Goal: Task Accomplishment & Management: Manage account settings

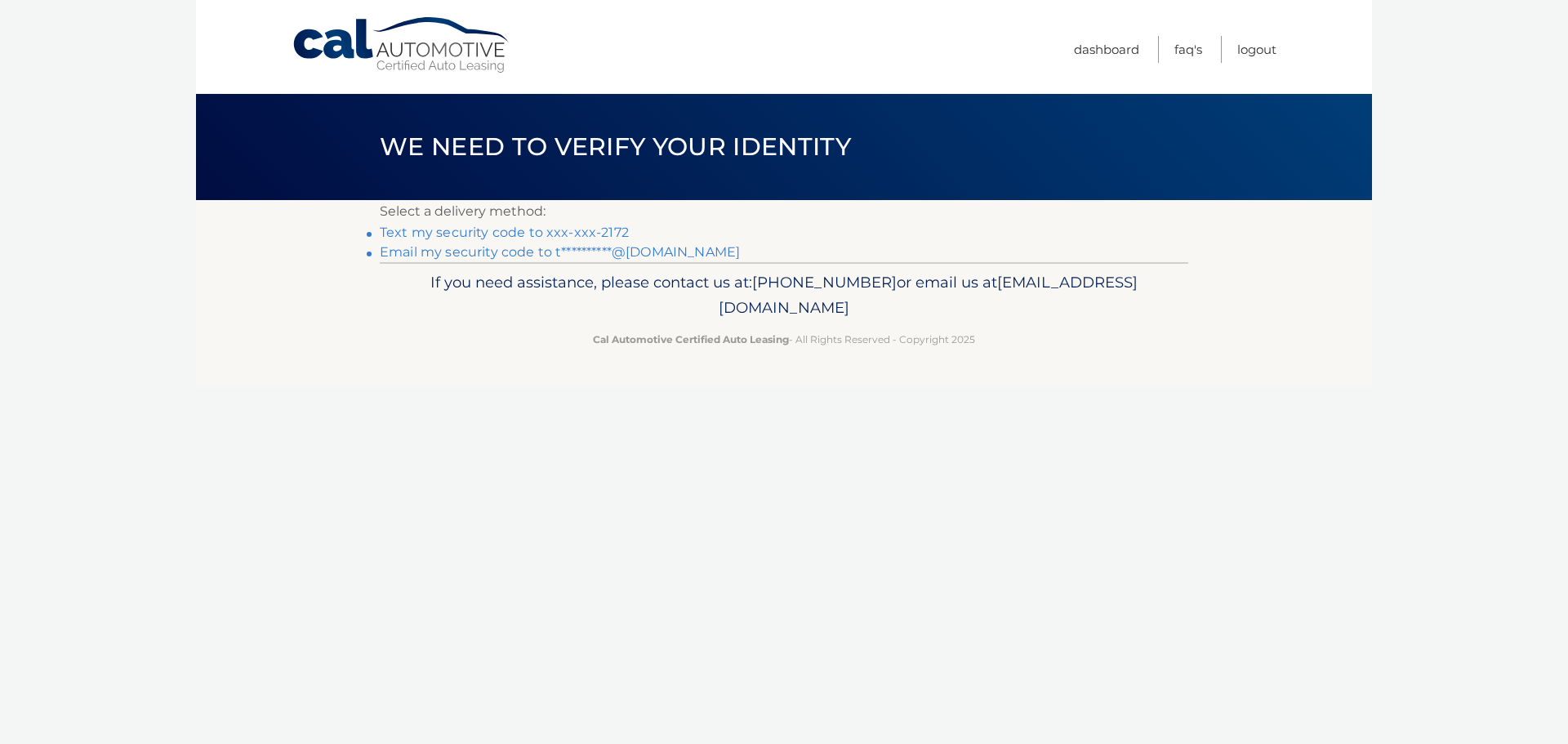
click at [466, 232] on link "Text my security code to xxx-xxx-2172" at bounding box center [504, 232] width 249 height 16
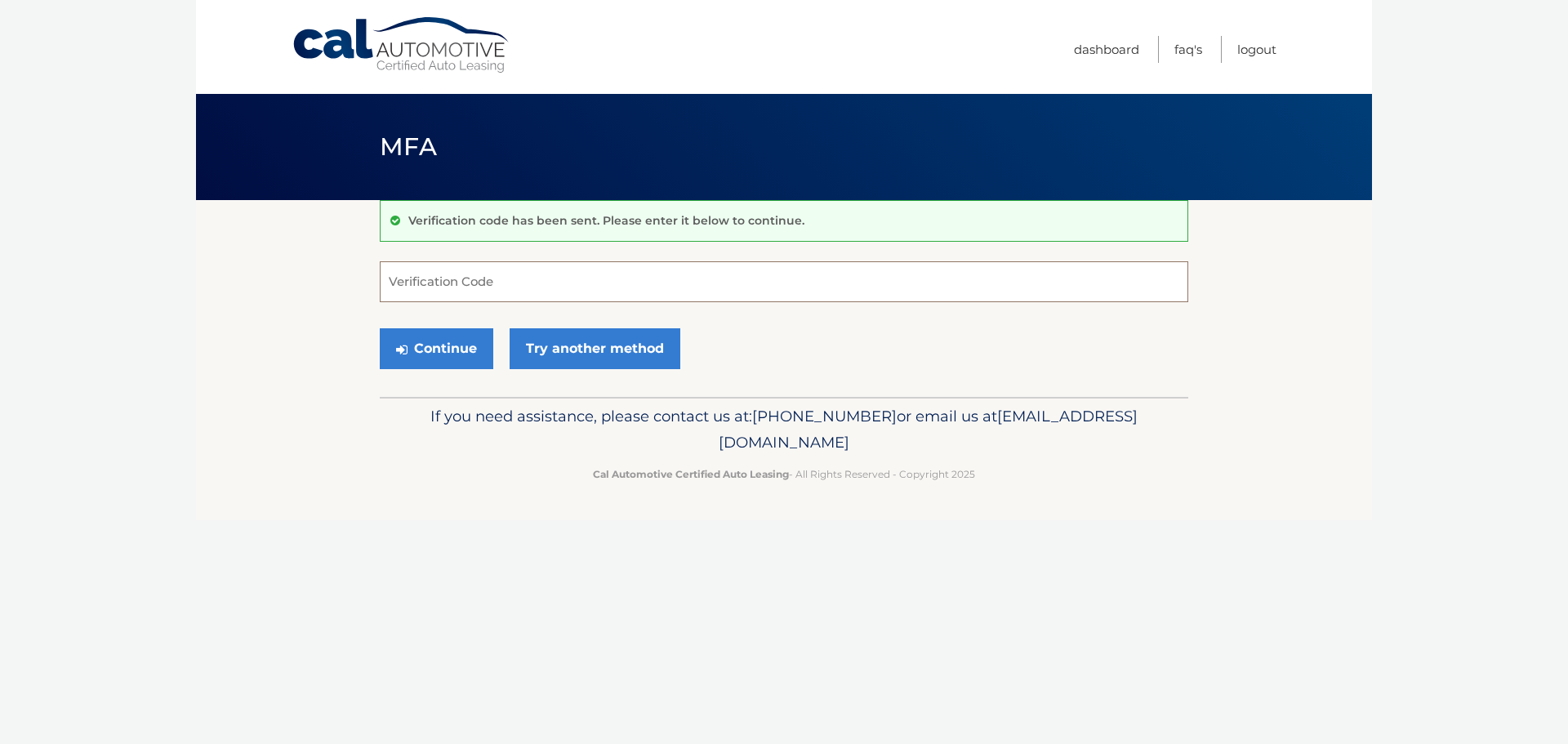
click at [548, 277] on input "Verification Code" at bounding box center [784, 282] width 809 height 41
type input "765470"
click at [398, 354] on icon "submit" at bounding box center [402, 349] width 11 height 13
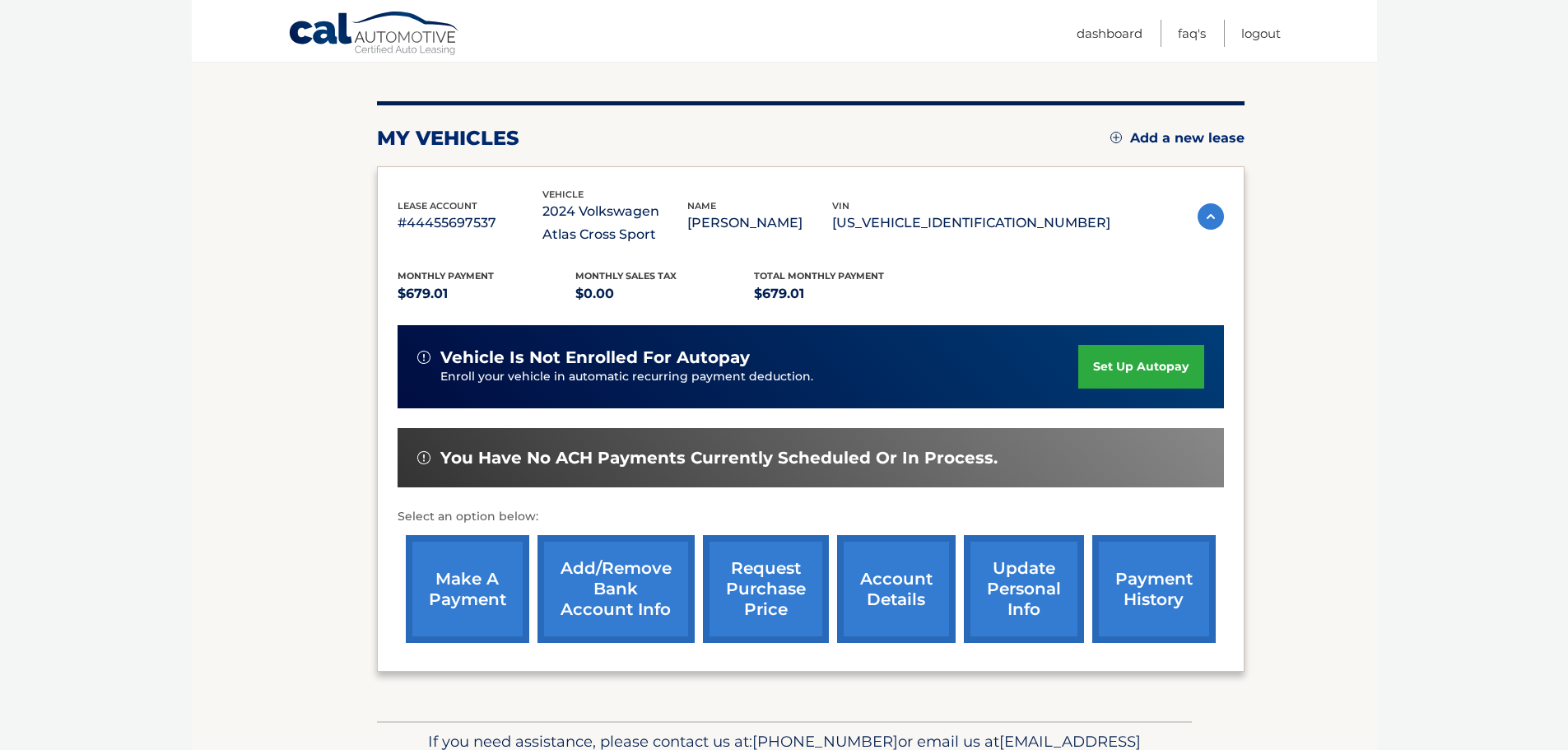
scroll to position [247, 0]
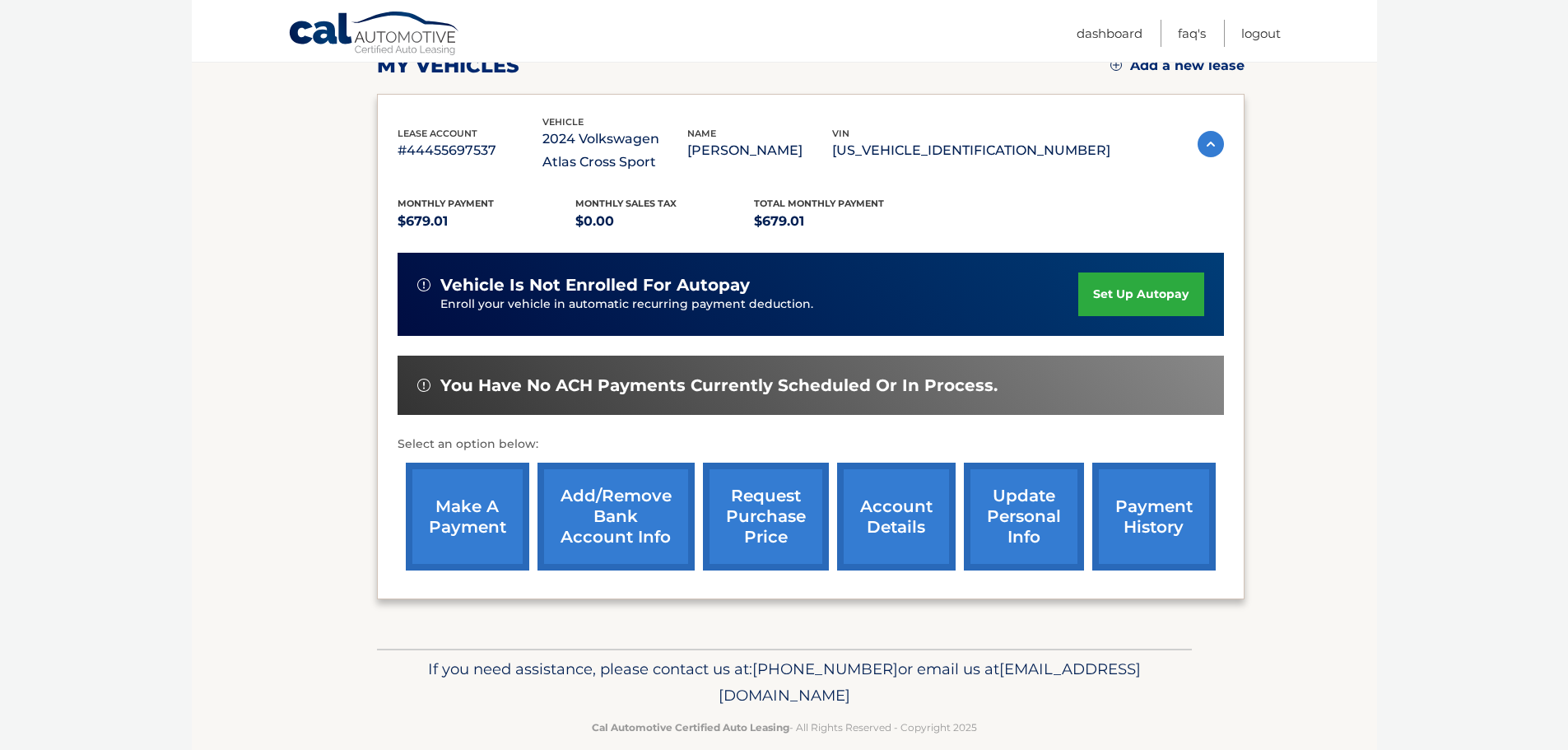
click at [889, 512] on link "account details" at bounding box center [897, 517] width 119 height 108
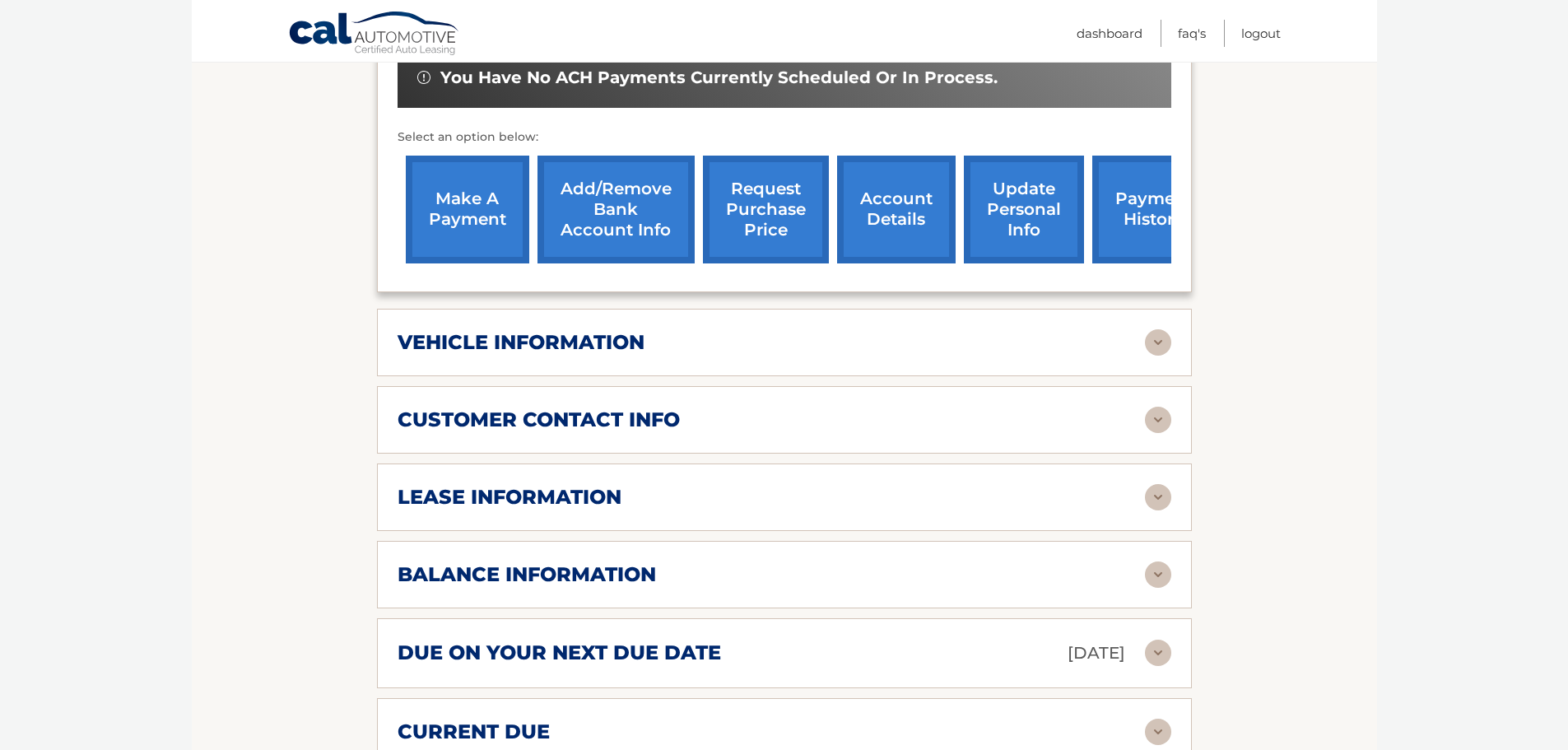
scroll to position [658, 0]
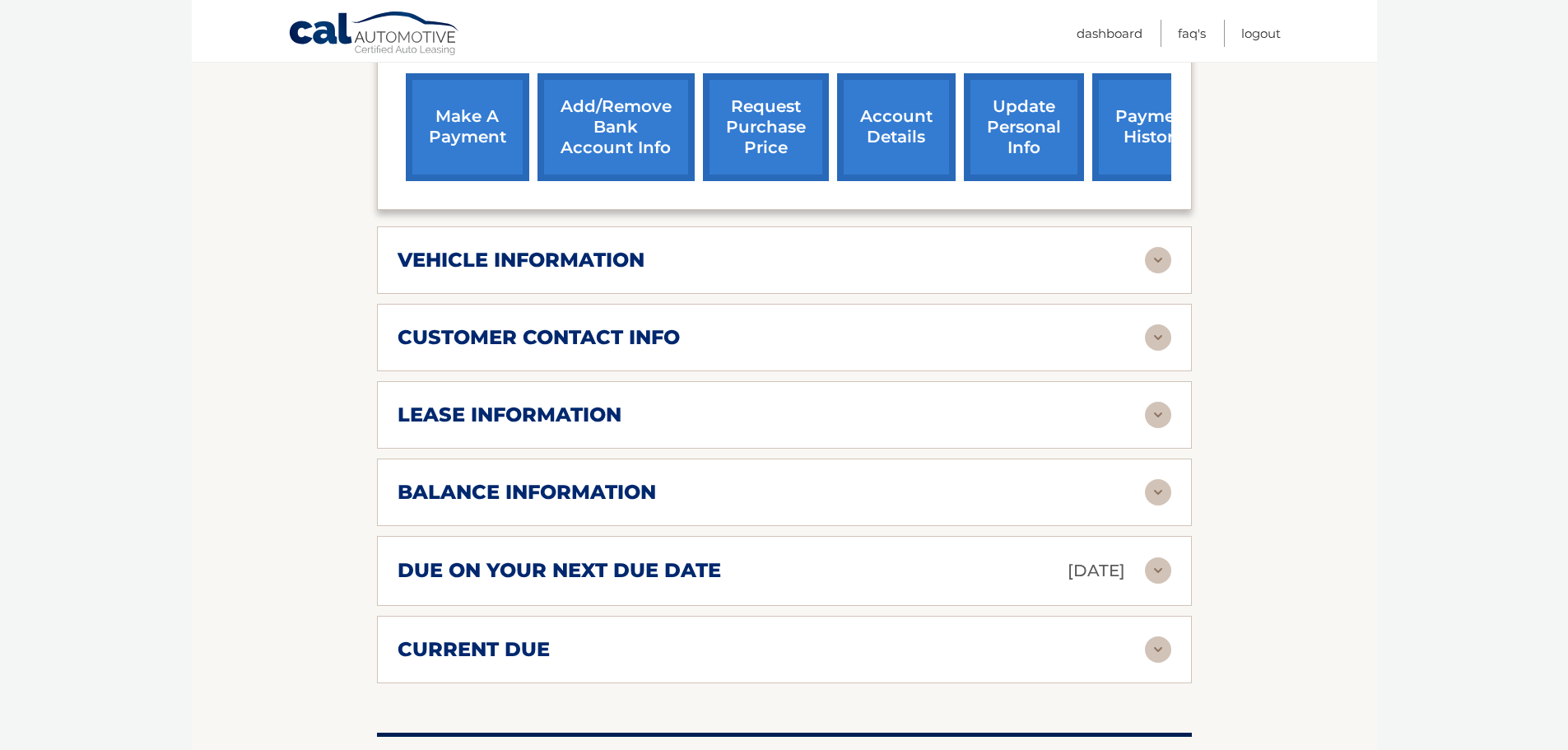
click at [1153, 491] on img at bounding box center [1158, 493] width 26 height 26
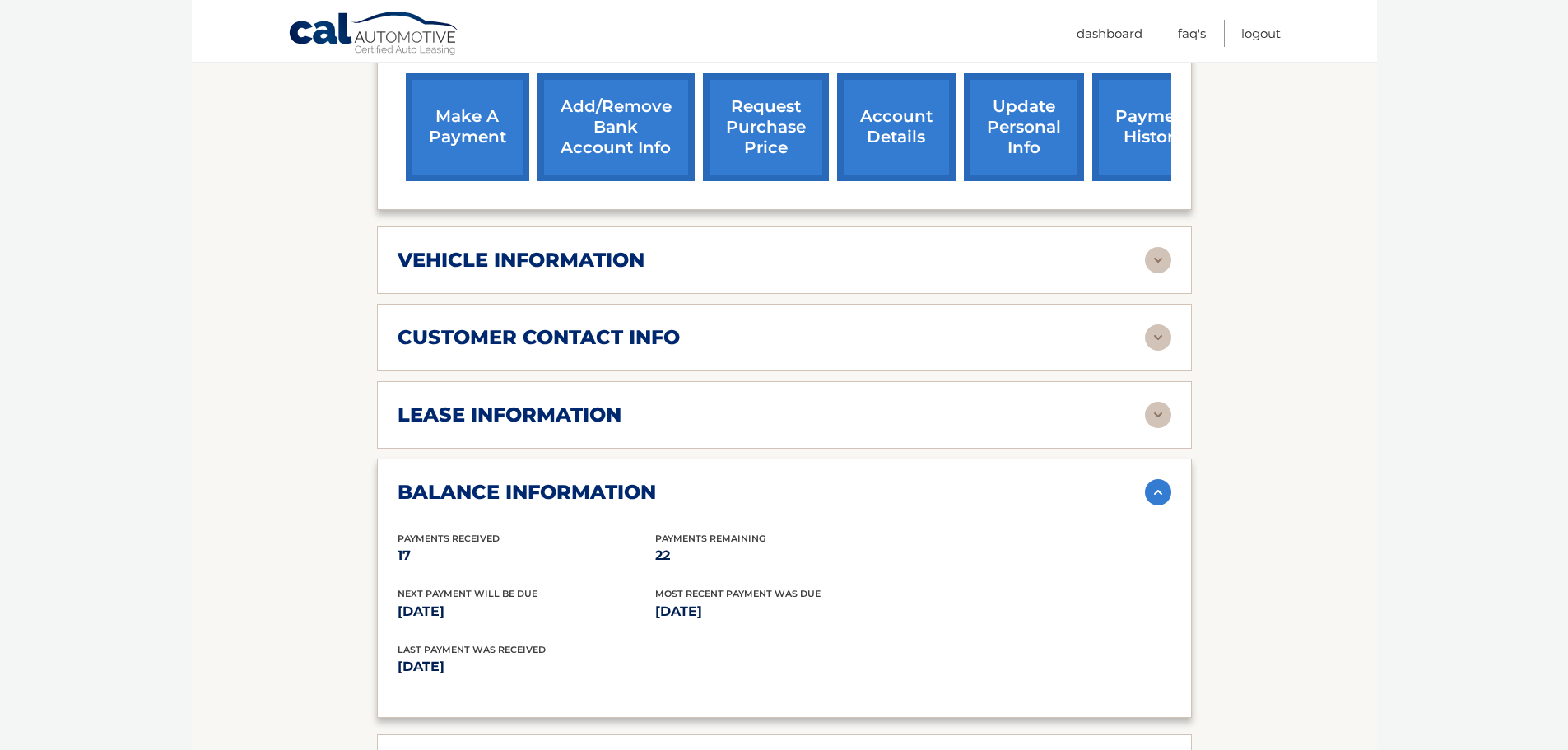
click at [1153, 493] on img at bounding box center [1158, 493] width 26 height 26
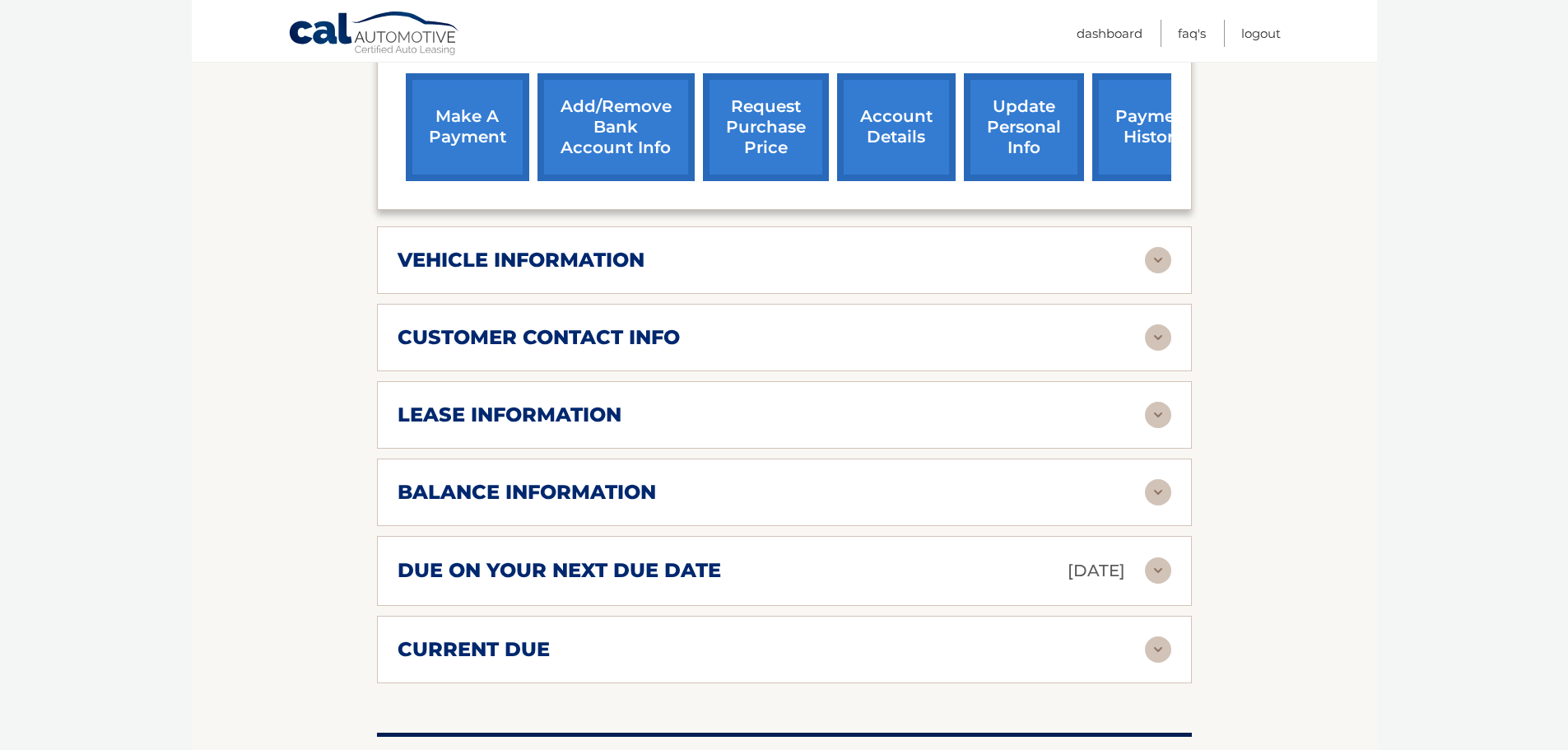
click at [1161, 573] on img at bounding box center [1158, 571] width 26 height 26
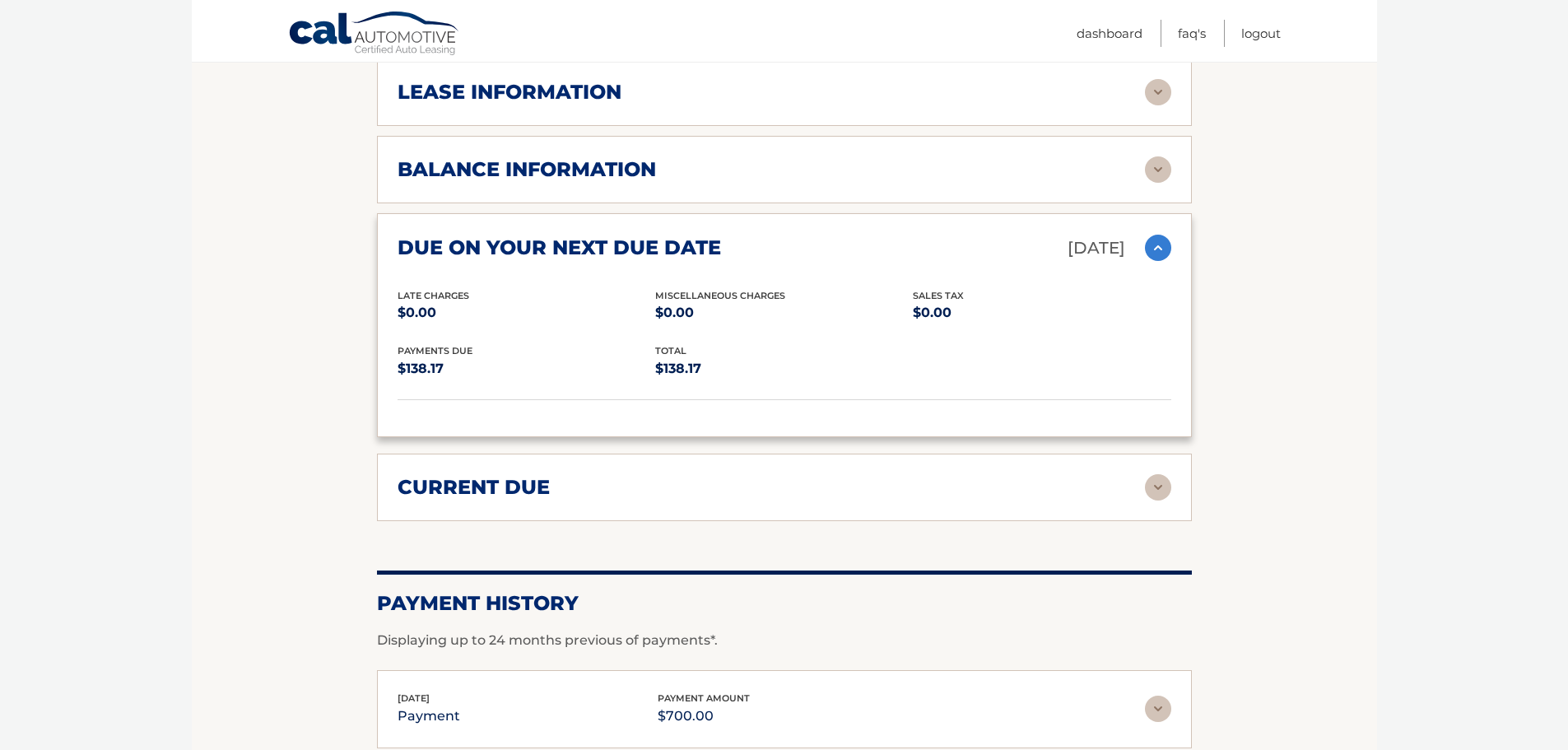
scroll to position [988, 0]
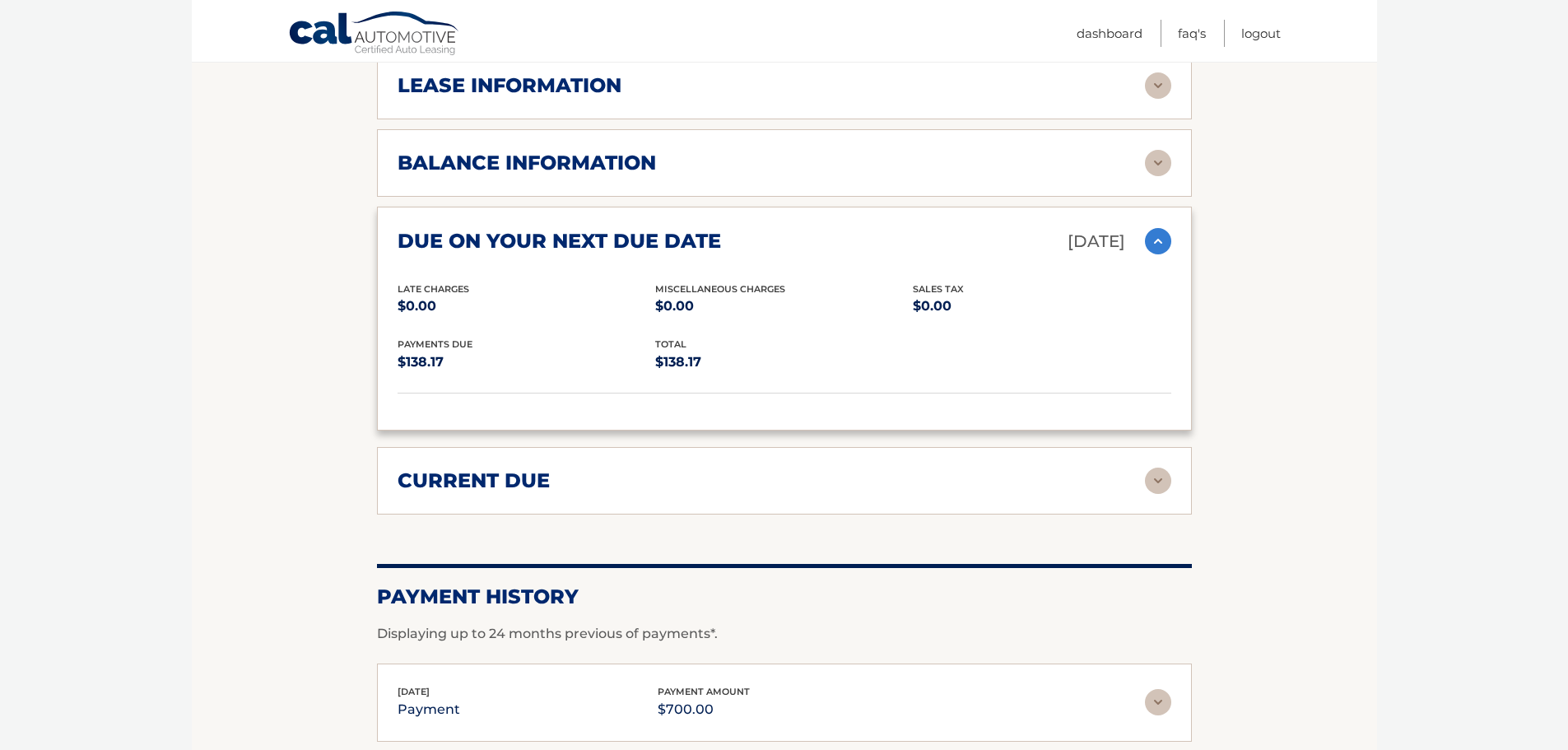
click at [1152, 486] on img at bounding box center [1158, 481] width 26 height 26
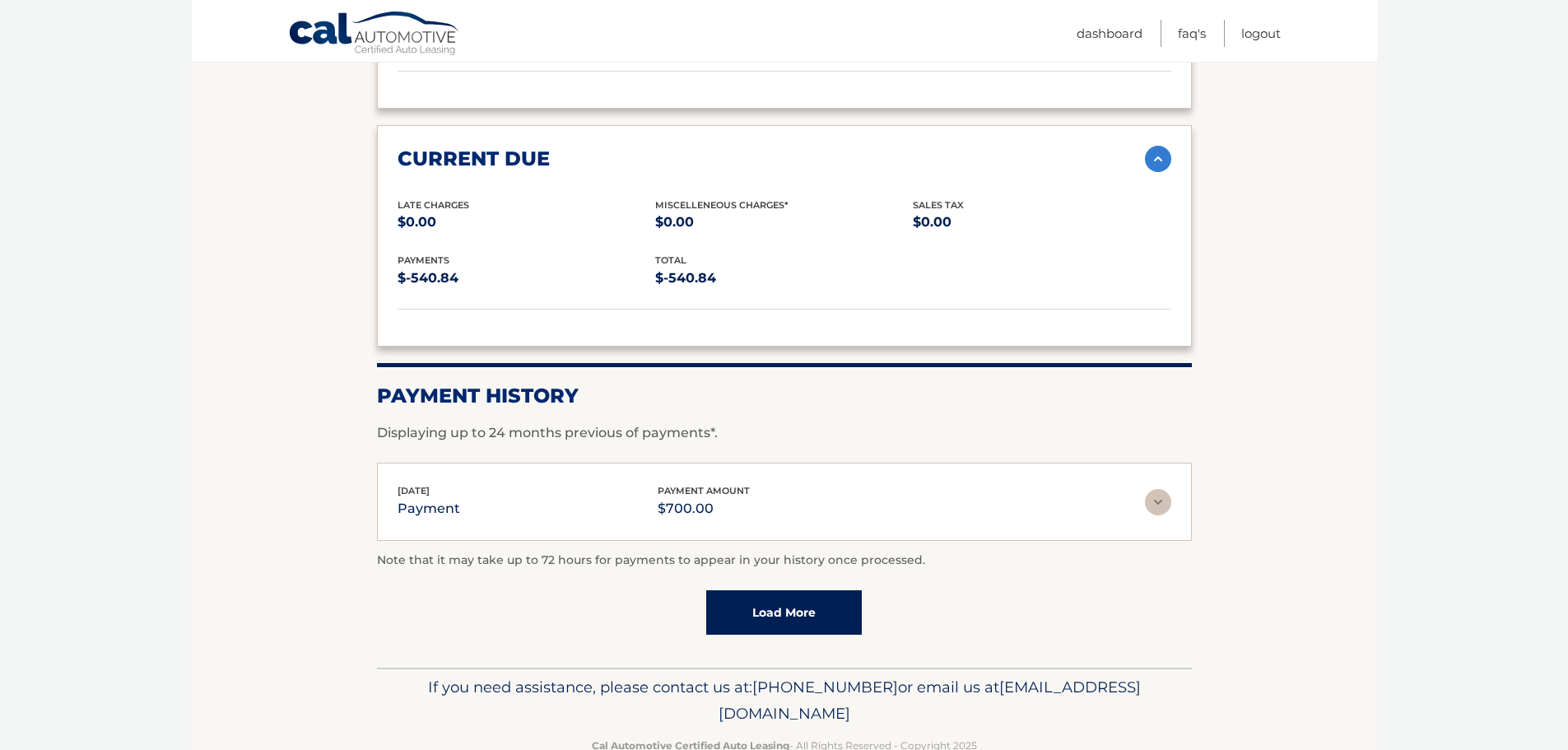
scroll to position [1318, 0]
